Goal: Navigation & Orientation: Find specific page/section

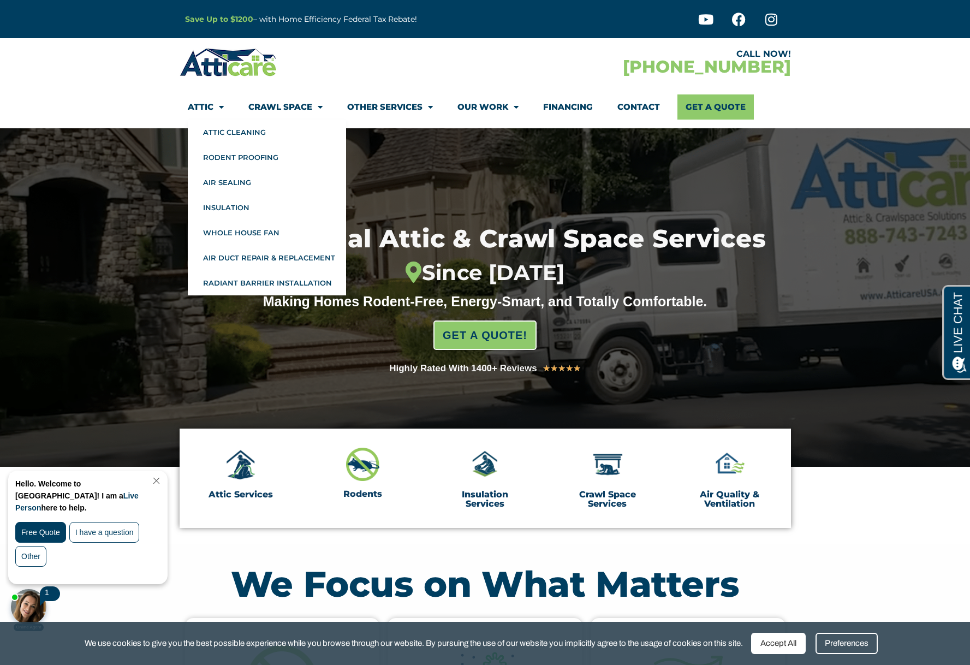
click at [217, 103] on span "Menu" at bounding box center [219, 107] width 10 height 19
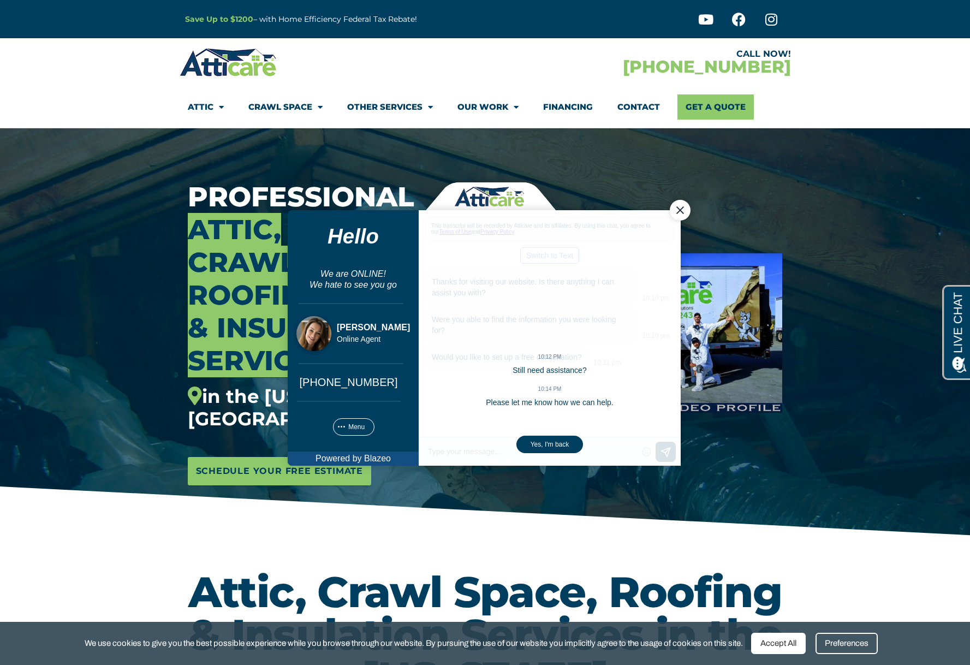
click at [685, 212] on div "Close Chat" at bounding box center [680, 210] width 21 height 21
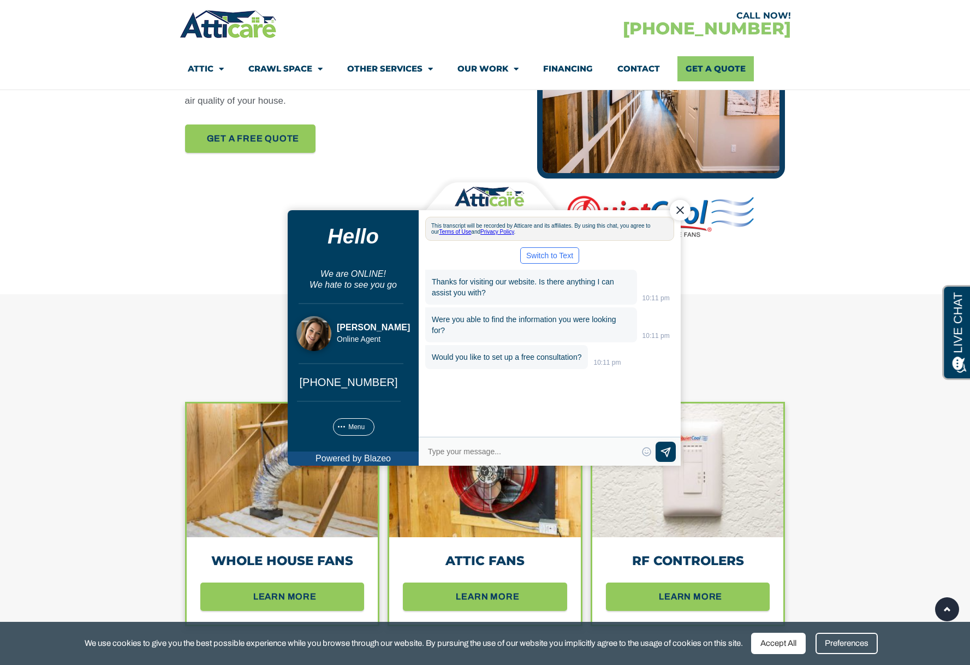
drag, startPoint x: 680, startPoint y: 209, endPoint x: 956, endPoint y: 383, distance: 326.2
click at [680, 209] on div "Close Chat" at bounding box center [680, 210] width 21 height 21
